Goal: Information Seeking & Learning: Learn about a topic

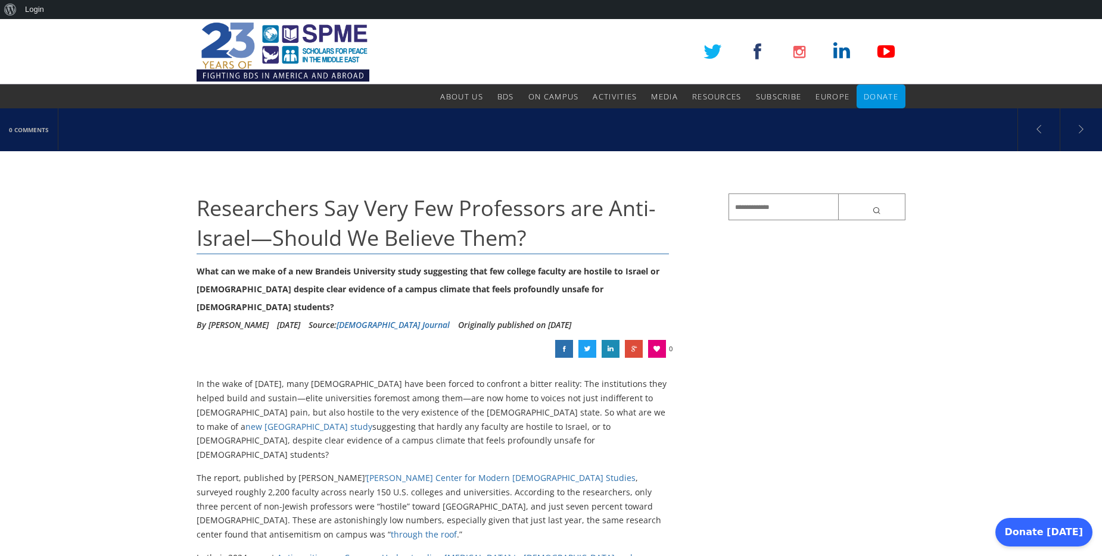
click at [566, 340] on link at bounding box center [564, 349] width 18 height 18
